Goal: Information Seeking & Learning: Learn about a topic

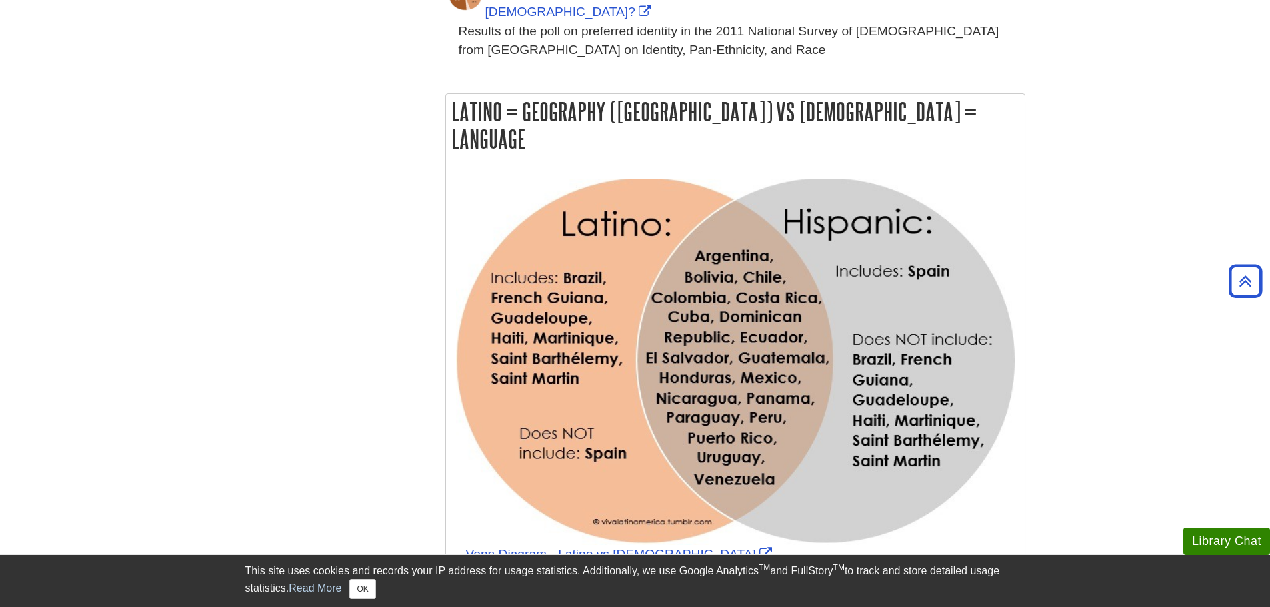
scroll to position [866, 0]
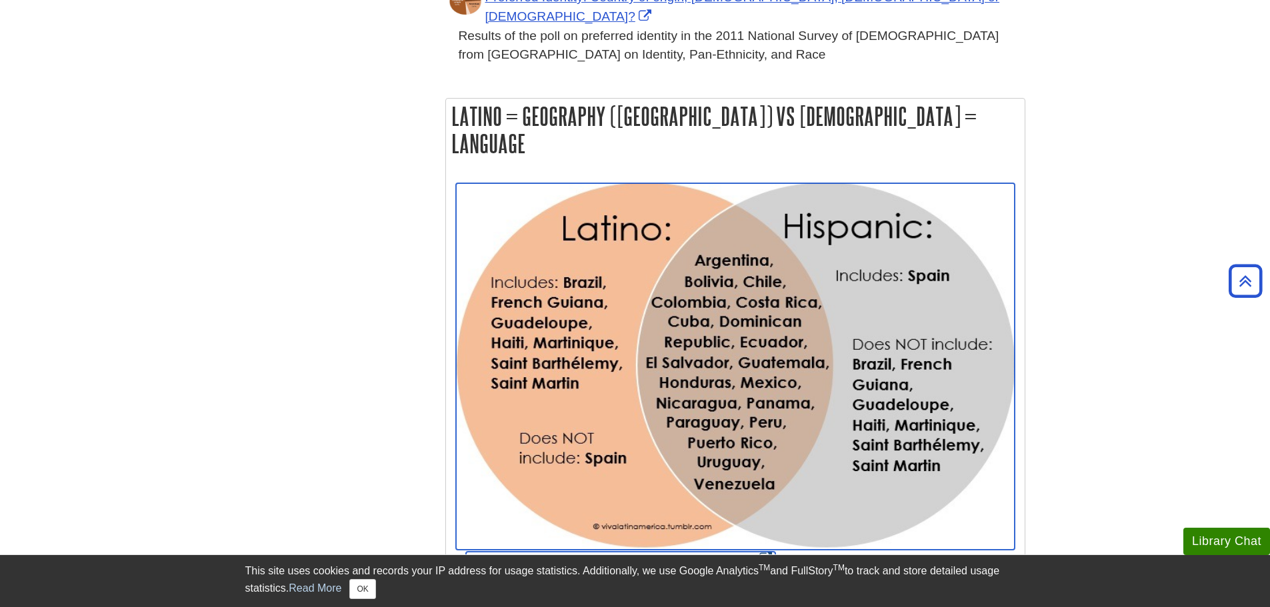
click at [674, 552] on link "Venn Diagram - Latino vs [DEMOGRAPHIC_DATA]" at bounding box center [620, 559] width 309 height 14
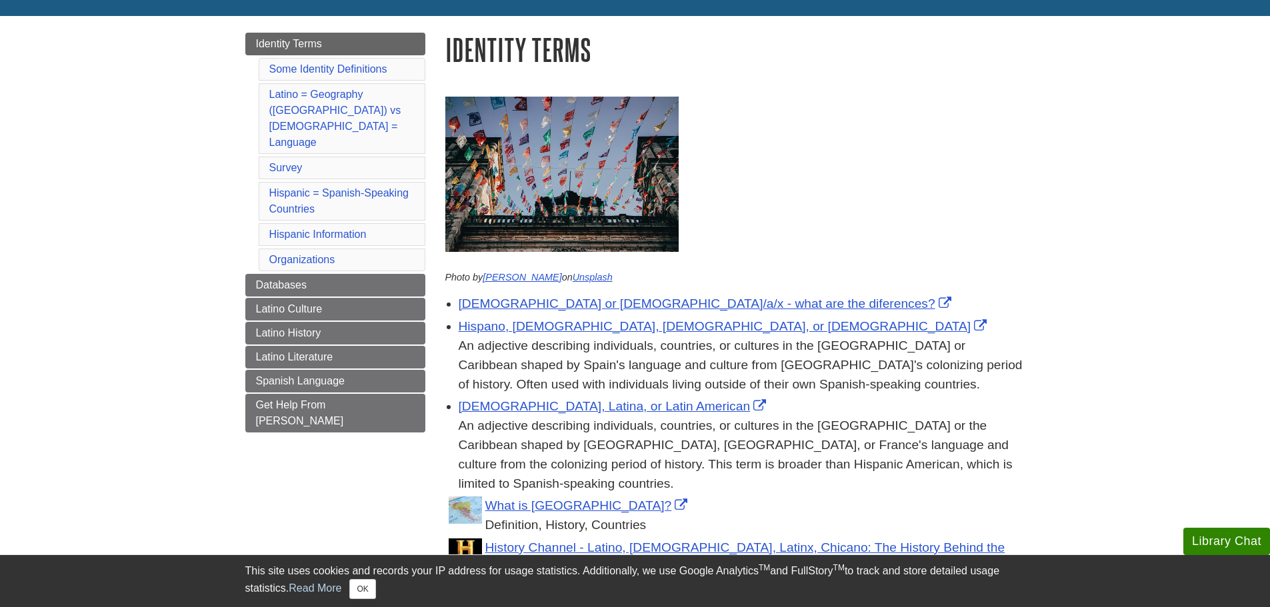
scroll to position [200, 0]
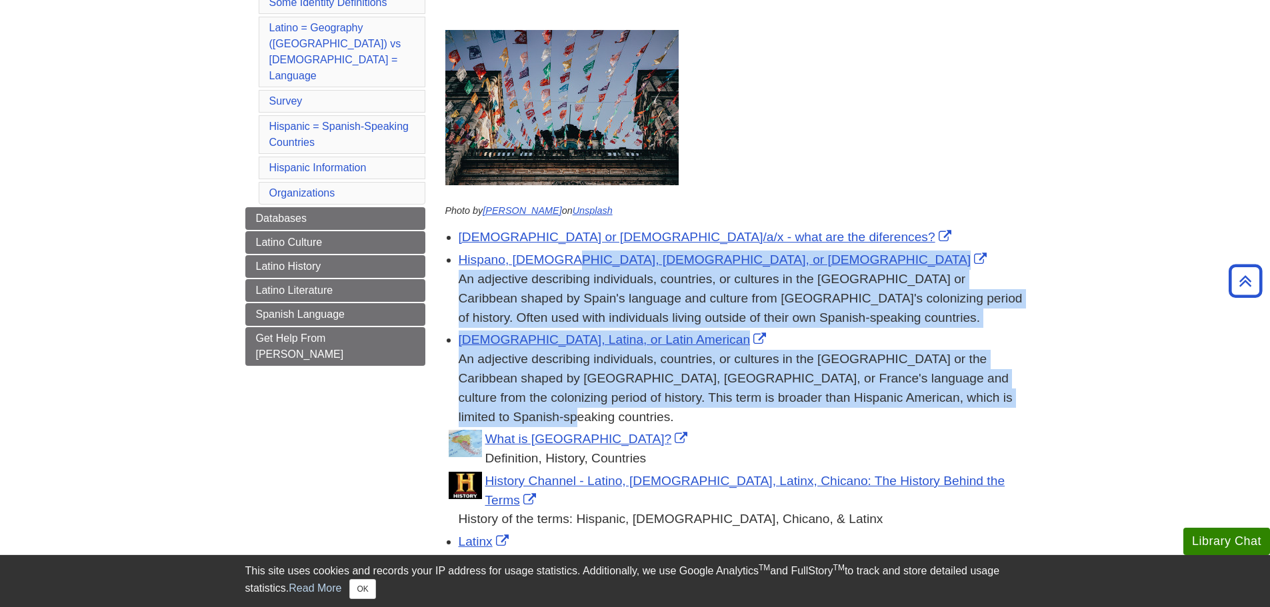
drag, startPoint x: 937, startPoint y: 402, endPoint x: 455, endPoint y: 266, distance: 501.3
click at [455, 266] on ul "[DEMOGRAPHIC_DATA] or [DEMOGRAPHIC_DATA]/a/x - what are the diferences? [DEMOGR…" at bounding box center [735, 478] width 580 height 506
copy ul "Hispano, Hispana, [DEMOGRAPHIC_DATA], or Hispanic American An adjective describ…"
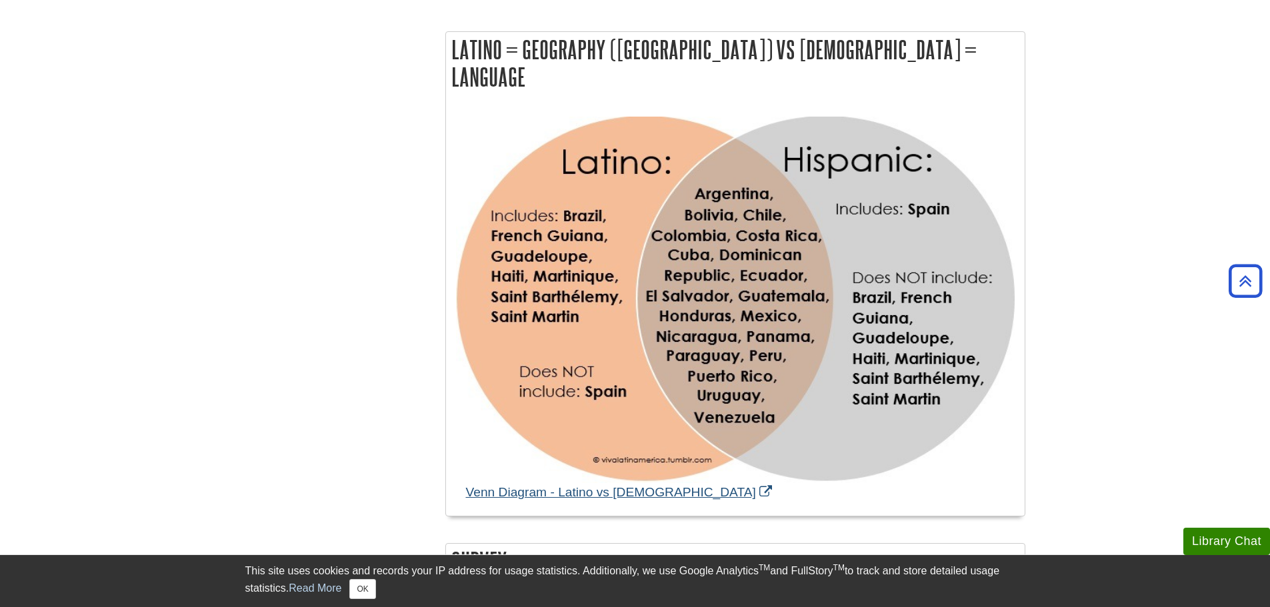
scroll to position [1200, 0]
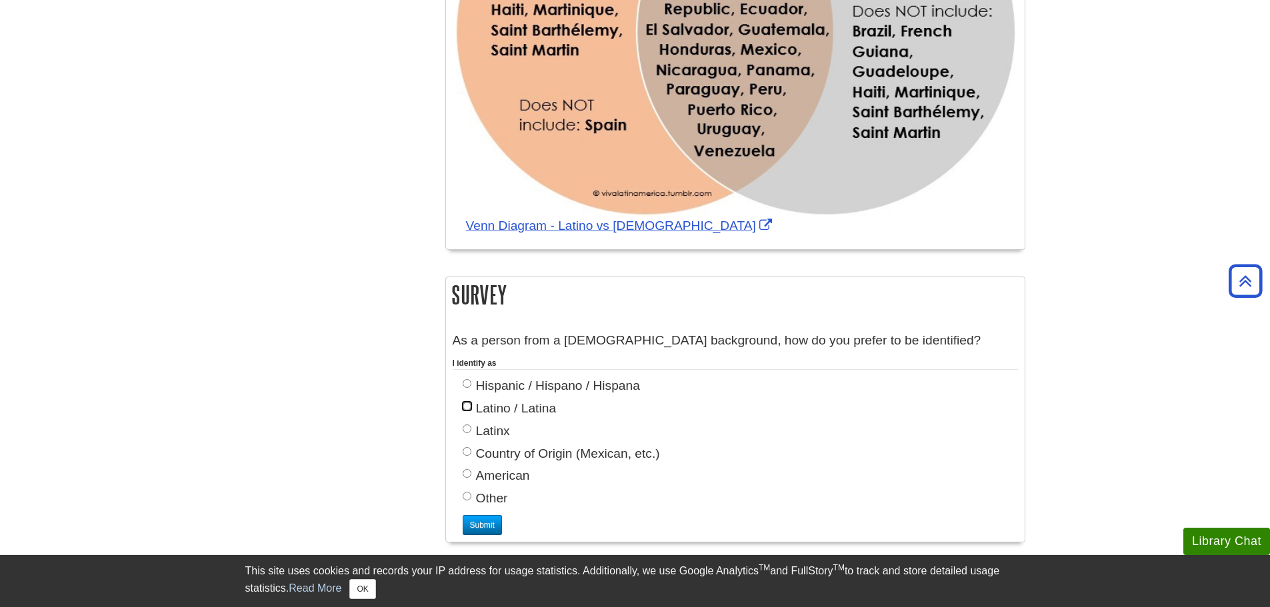
click at [467, 402] on input "Latino / Latina" at bounding box center [467, 406] width 9 height 9
radio input "true"
click at [470, 379] on input "Hispanic / Hispano / Hispana" at bounding box center [467, 383] width 9 height 9
radio input "true"
click at [481, 515] on input "Submit" at bounding box center [482, 525] width 39 height 20
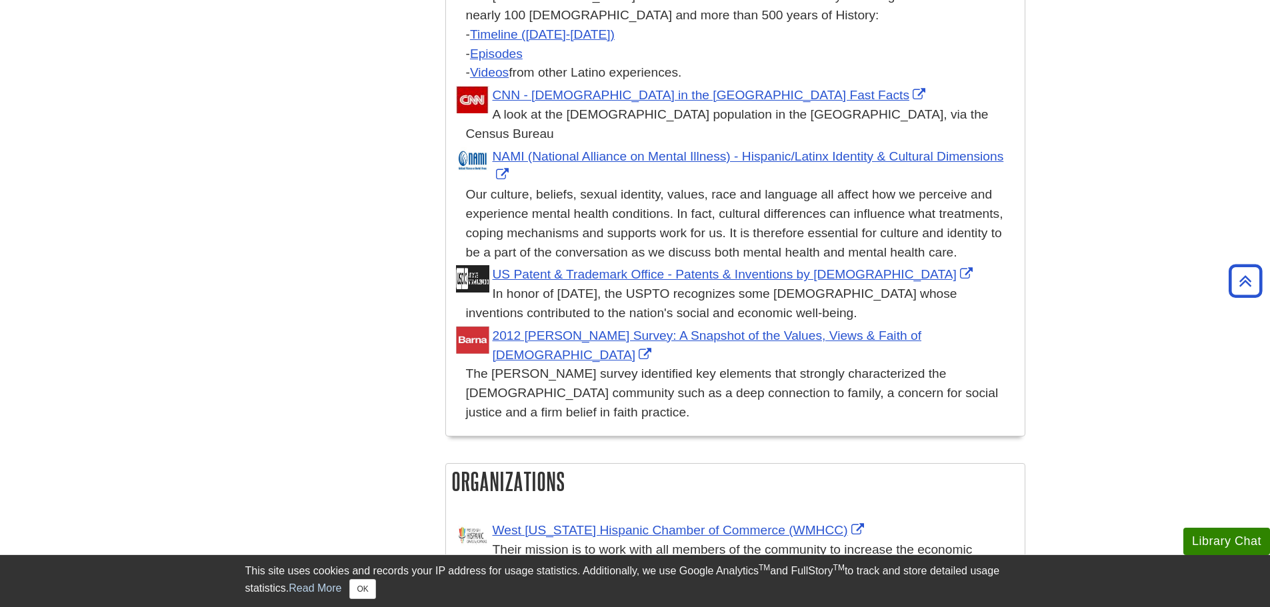
scroll to position [2666, 0]
